Goal: Information Seeking & Learning: Learn about a topic

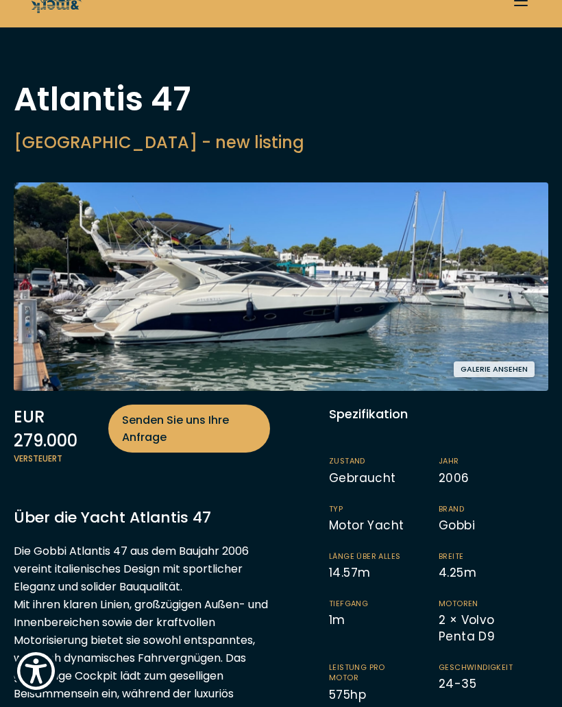
scroll to position [27, 0]
click at [510, 374] on button "Galerie ansehen" at bounding box center [494, 370] width 81 height 16
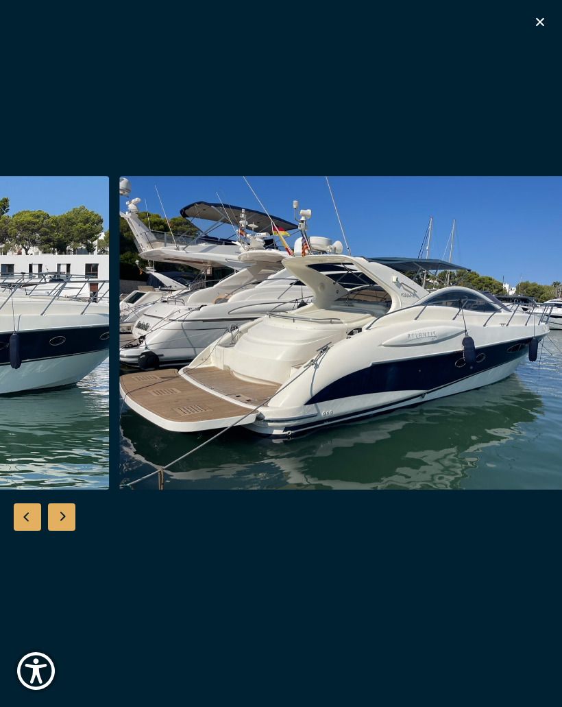
click at [486, 430] on img "button" at bounding box center [352, 332] width 466 height 313
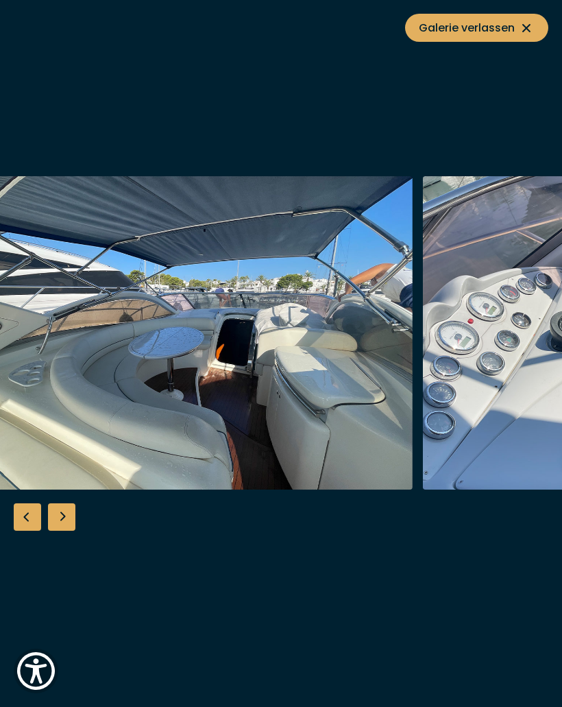
scroll to position [0, 0]
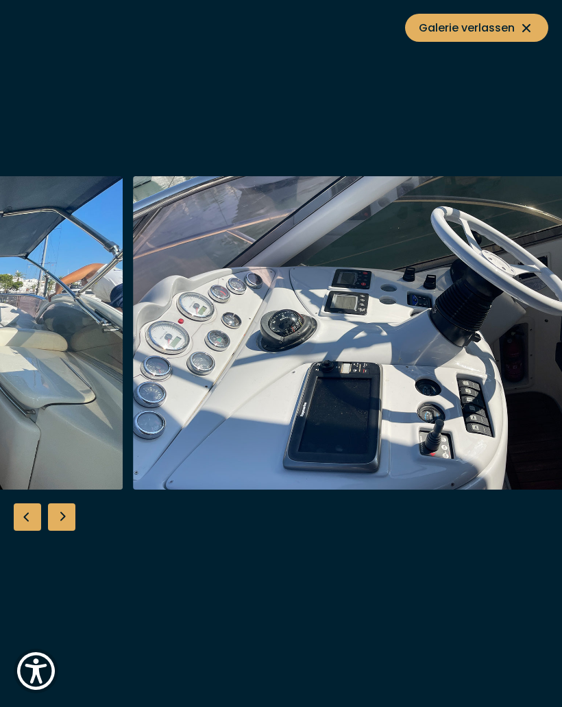
click at [536, 19] on button "Galerie verlassen" at bounding box center [476, 28] width 143 height 28
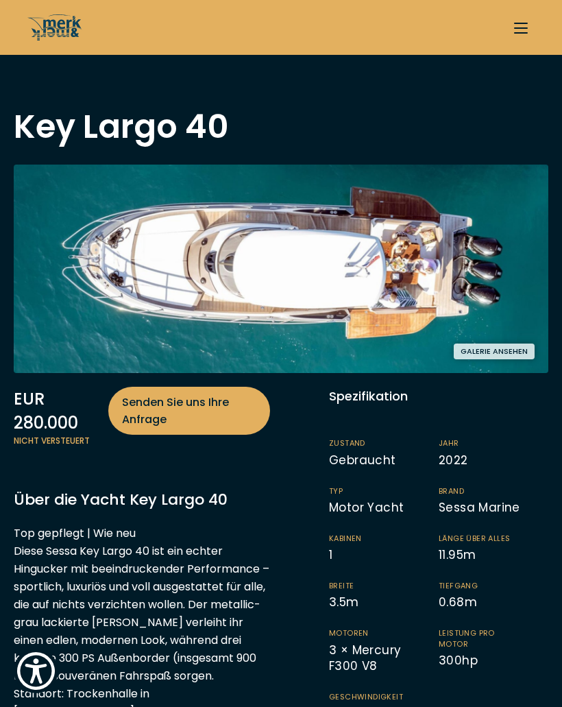
click at [442, 284] on img at bounding box center [281, 269] width 535 height 208
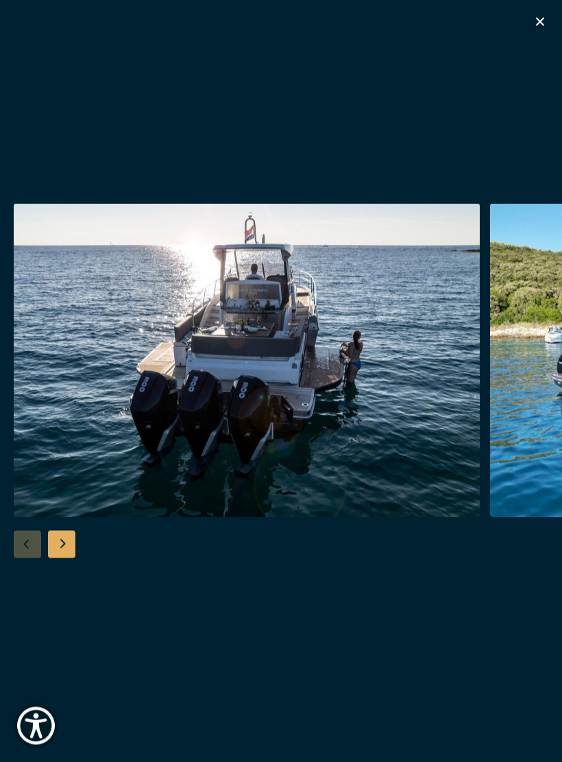
scroll to position [793, 0]
click at [545, 19] on icon "button" at bounding box center [540, 22] width 16 height 16
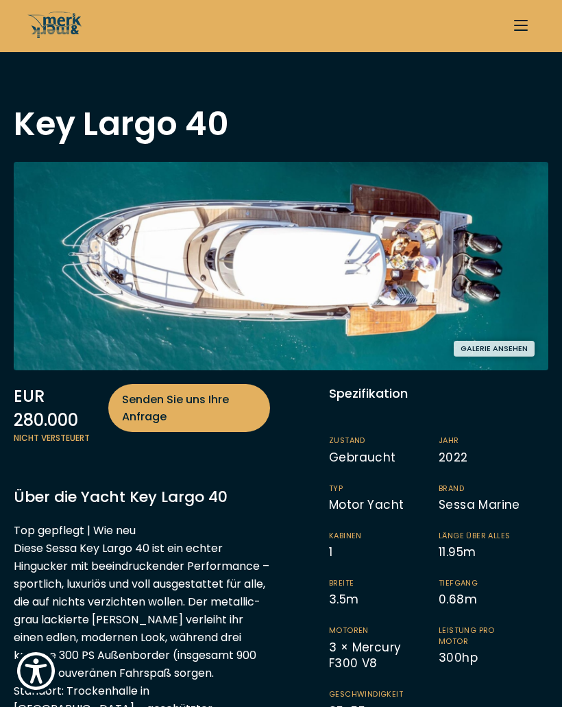
scroll to position [2, 0]
